Goal: Task Accomplishment & Management: Manage account settings

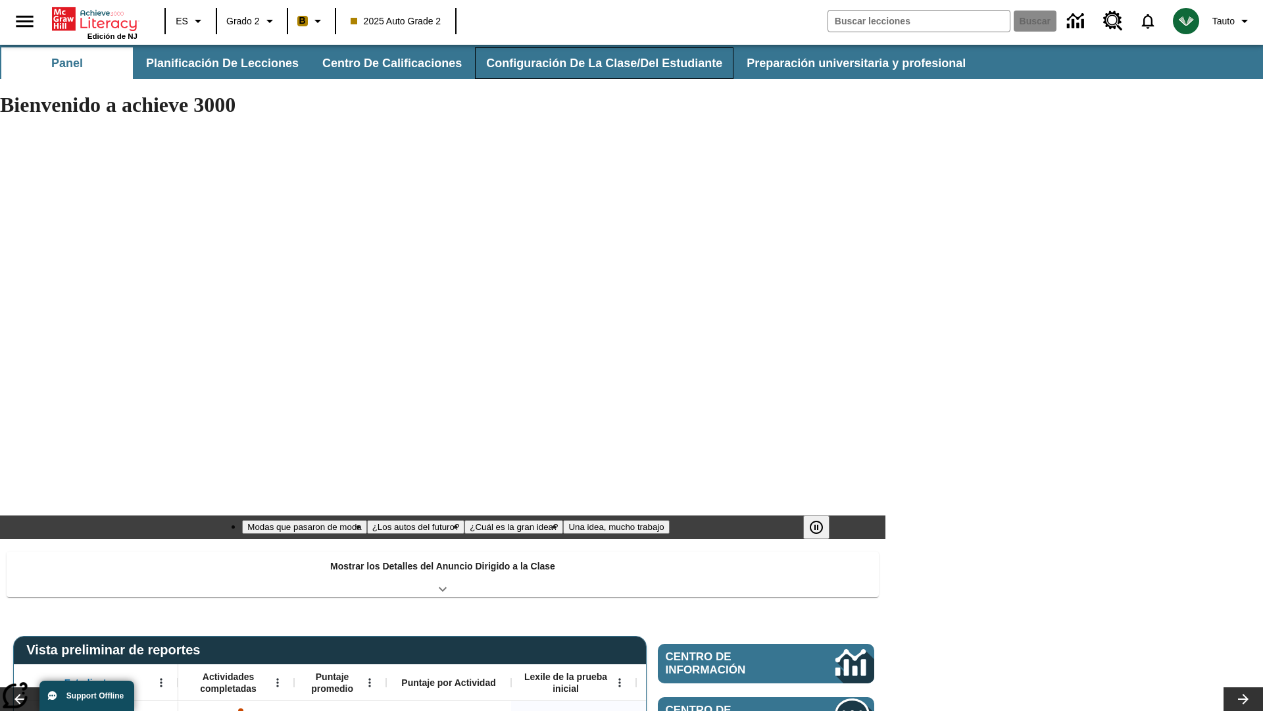
click at [595, 63] on button "Configuración de la clase/del estudiante" at bounding box center [604, 63] width 259 height 32
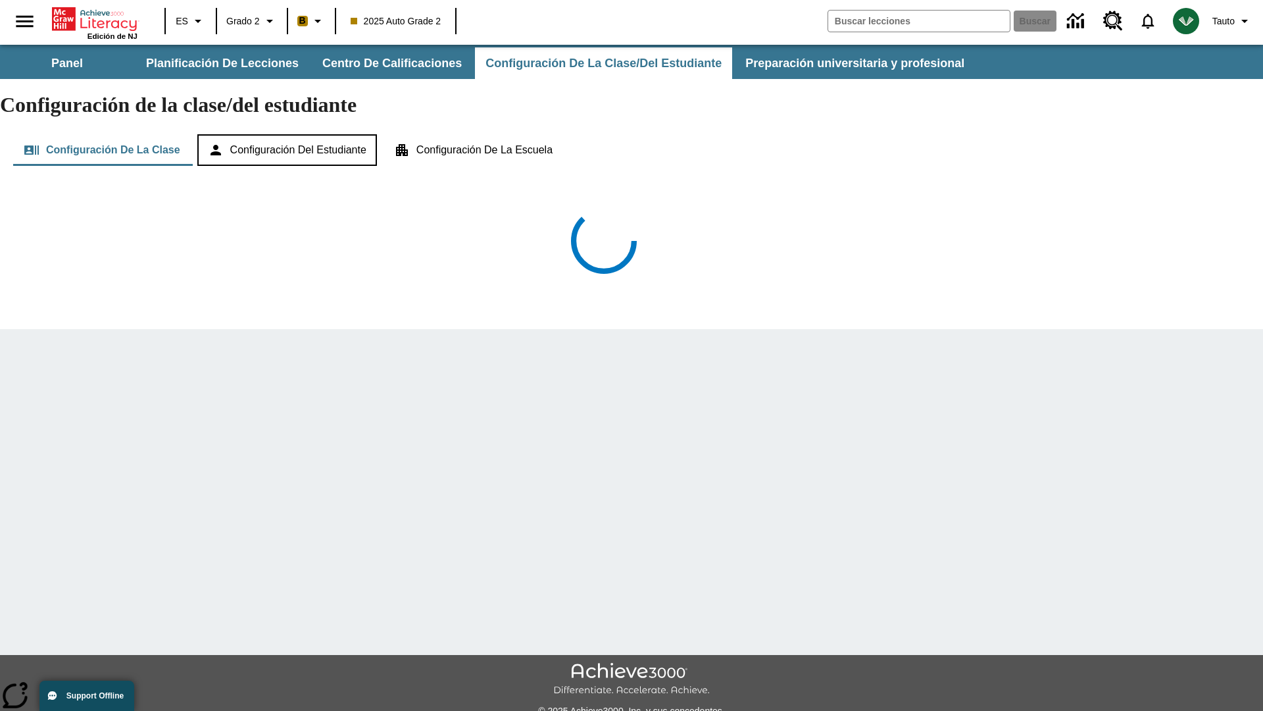
click at [293, 134] on button "Configuración del estudiante" at bounding box center [287, 150] width 180 height 32
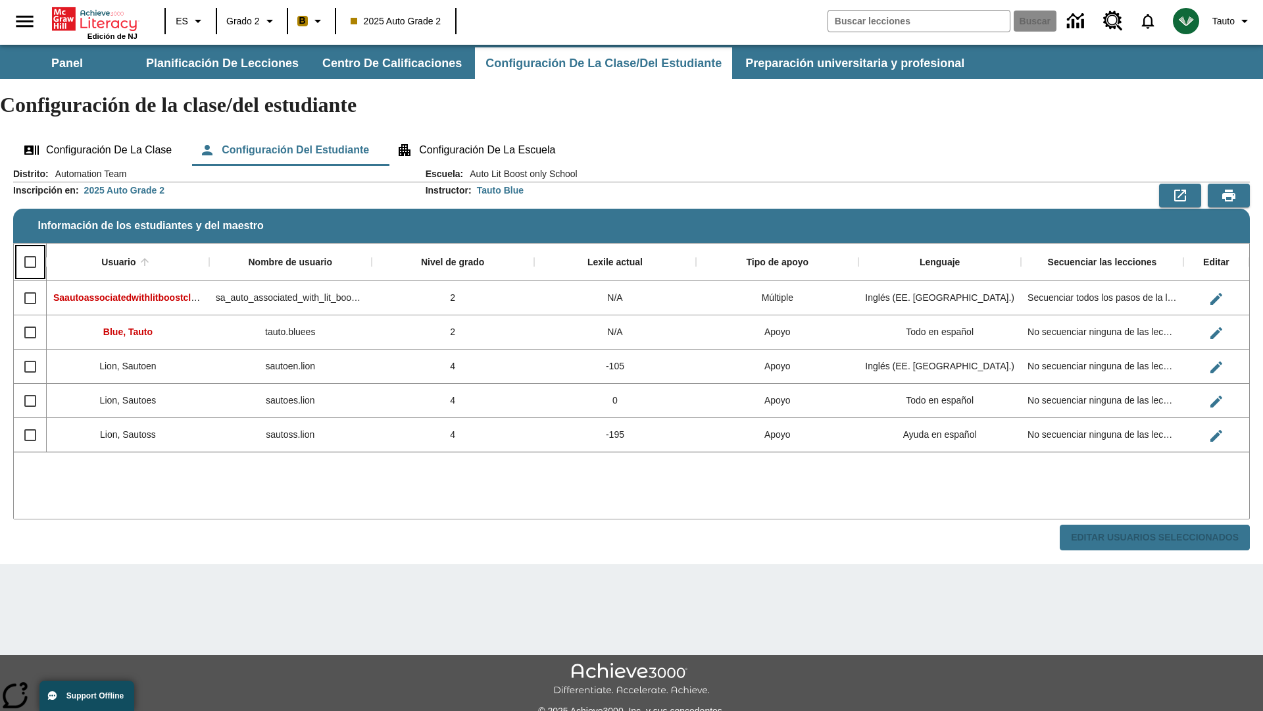
click at [30, 248] on input "Select all rows" at bounding box center [30, 262] width 28 height 28
checkbox input "true"
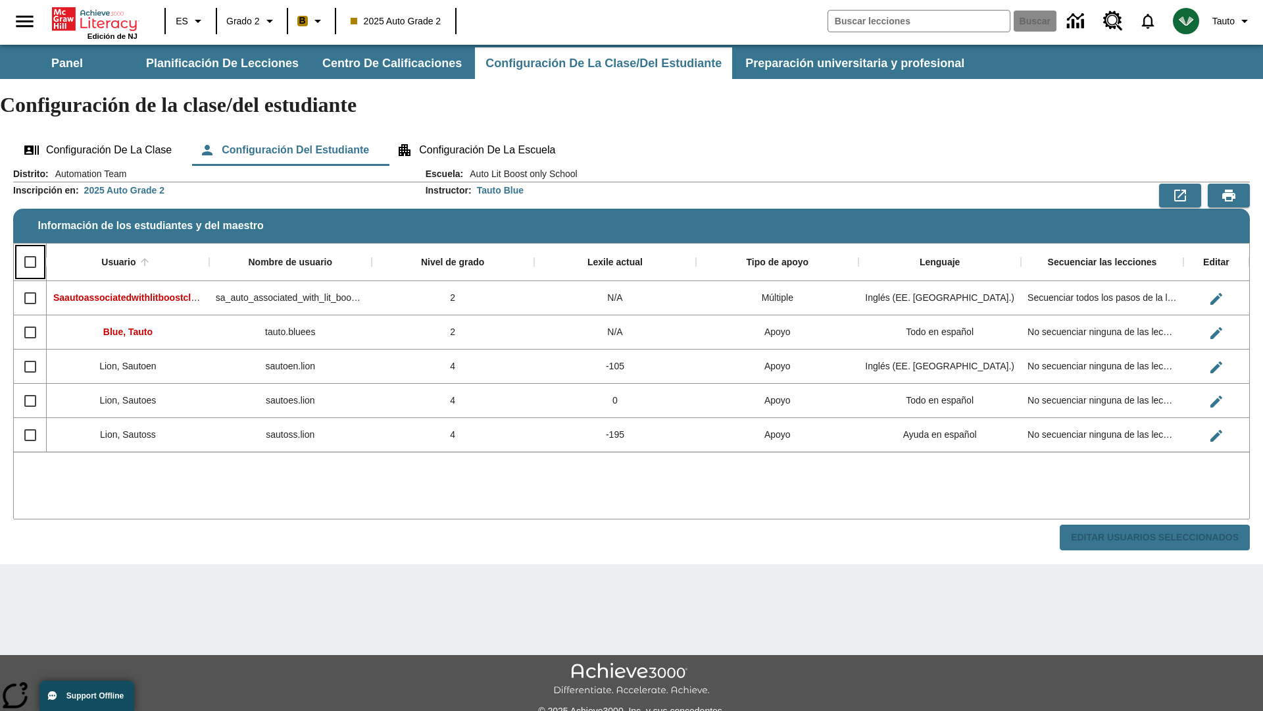
checkbox input "true"
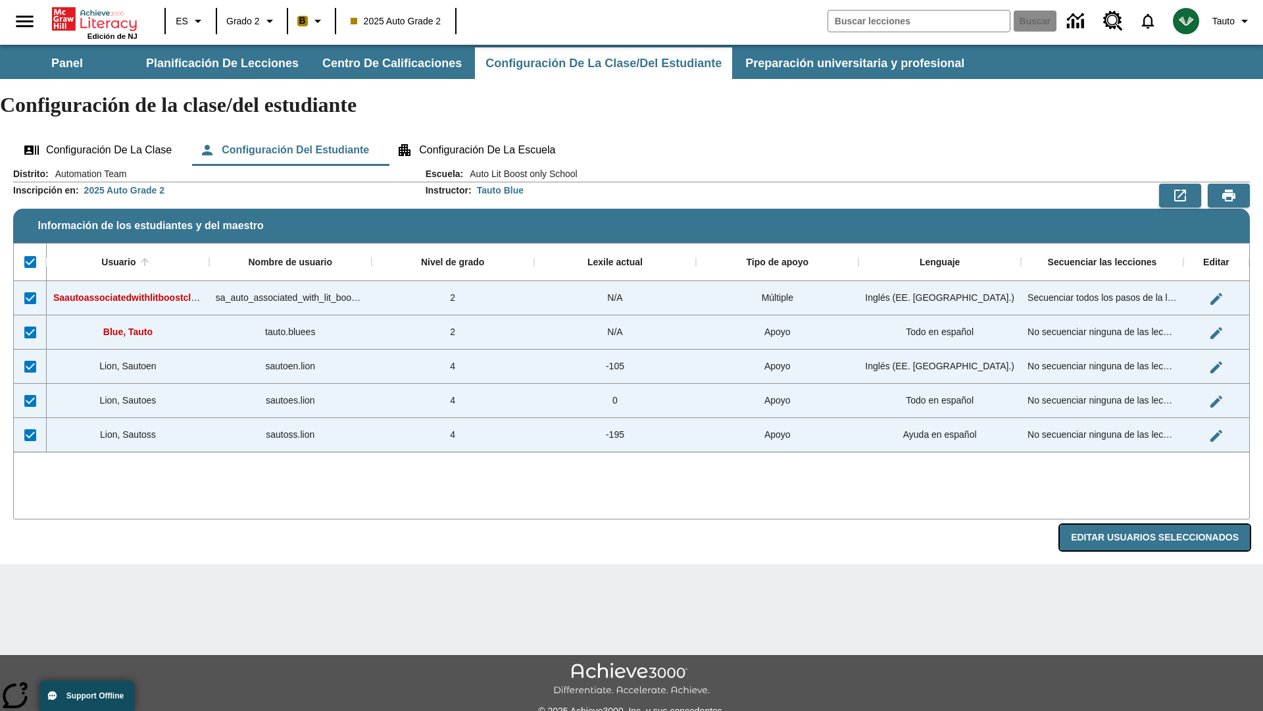
click at [1160, 524] on button "Editar Usuarios Seleccionados" at bounding box center [1155, 537] width 190 height 26
